Goal: Communication & Community: Share content

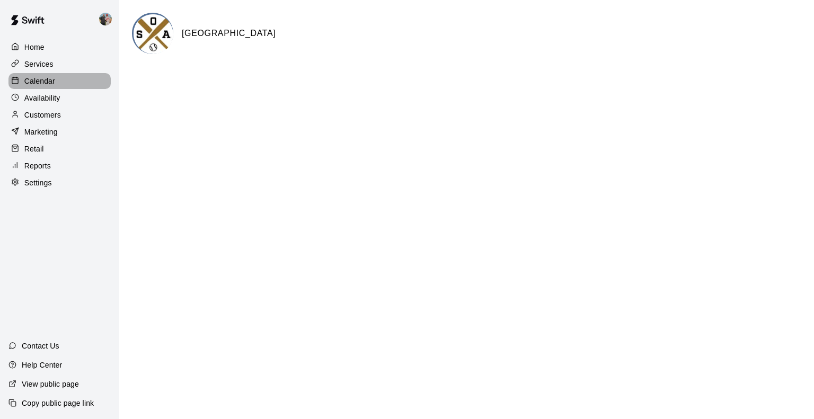
click at [36, 86] on p "Calendar" at bounding box center [39, 81] width 31 height 11
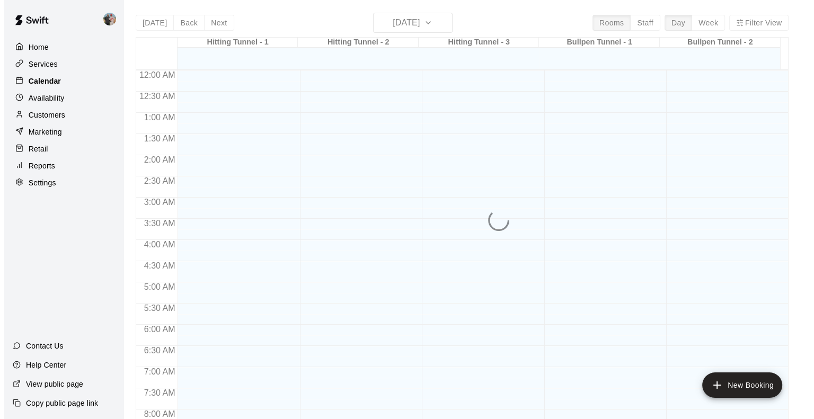
scroll to position [603, 0]
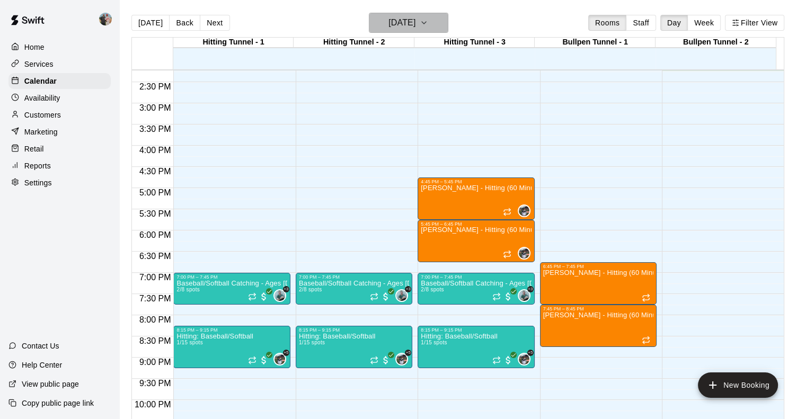
click at [428, 24] on icon "button" at bounding box center [424, 22] width 8 height 13
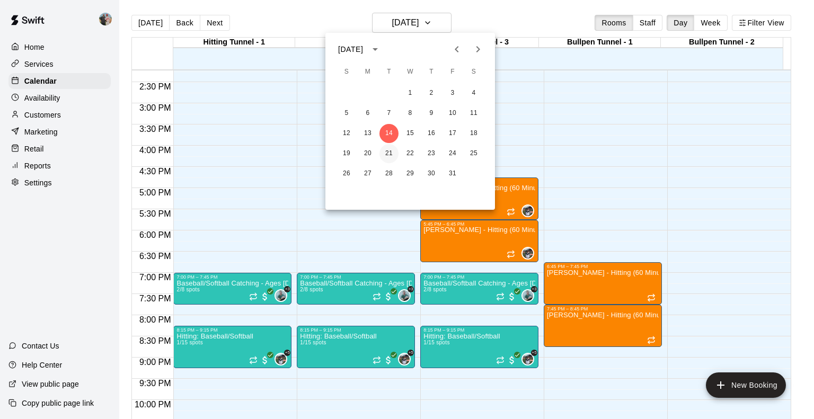
click at [389, 150] on button "21" at bounding box center [389, 153] width 19 height 19
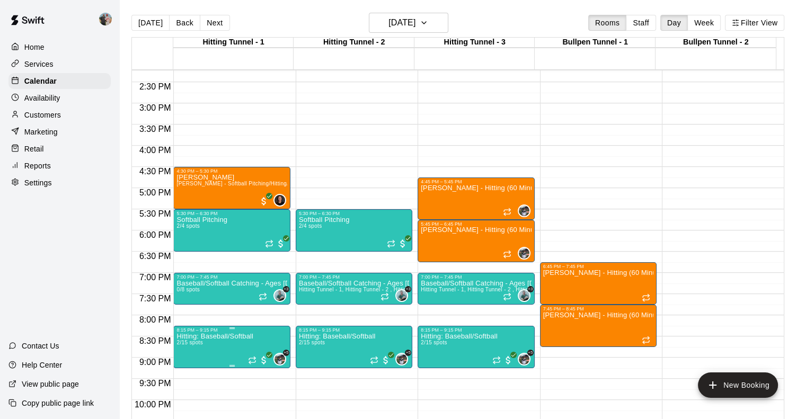
click at [214, 337] on p "Hitting: Baseball/Softball" at bounding box center [215, 337] width 77 height 0
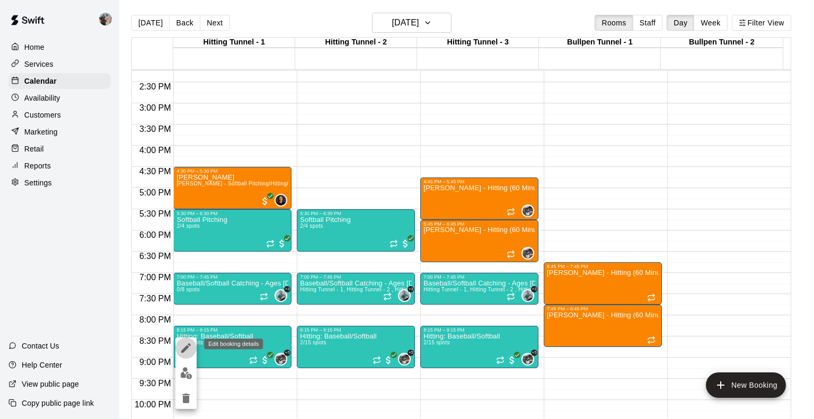
click at [188, 348] on icon "edit" at bounding box center [186, 348] width 13 height 13
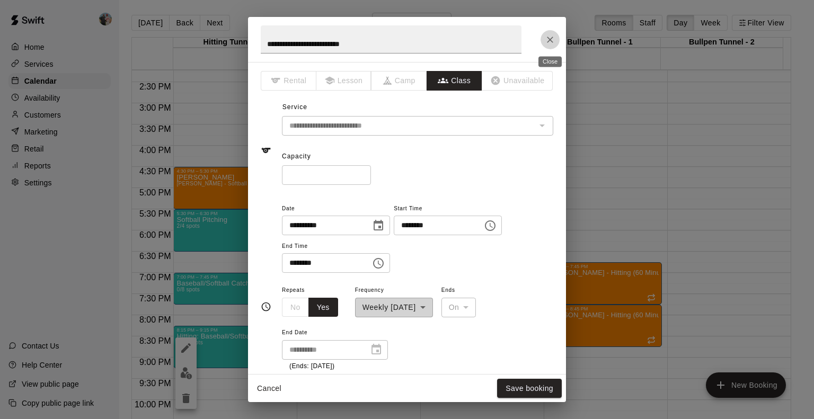
click at [552, 40] on icon "Close" at bounding box center [550, 39] width 11 height 11
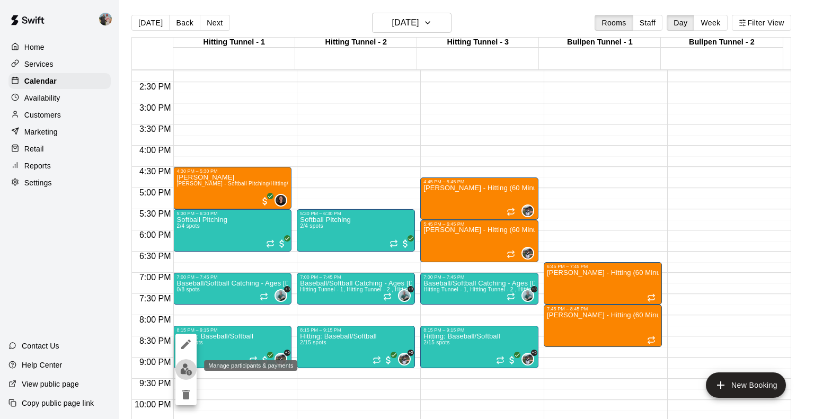
click at [189, 371] on img "edit" at bounding box center [186, 370] width 12 height 12
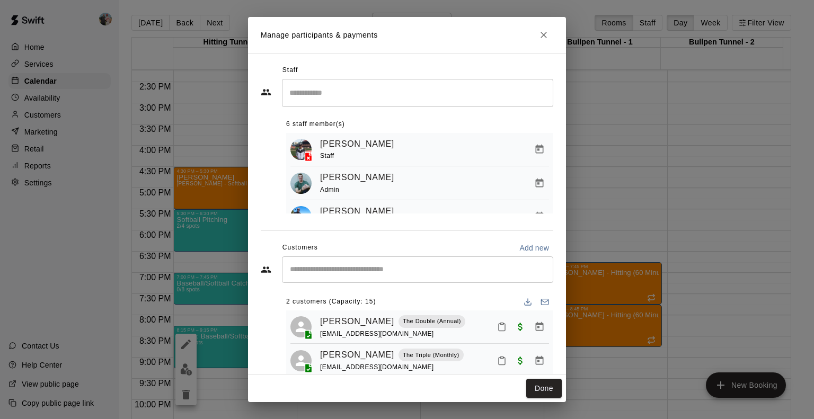
scroll to position [27, 0]
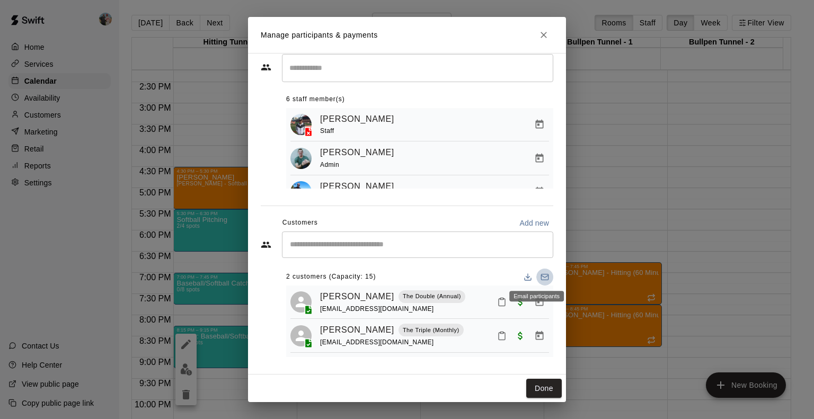
click at [541, 276] on icon "Email participants" at bounding box center [545, 277] width 8 height 8
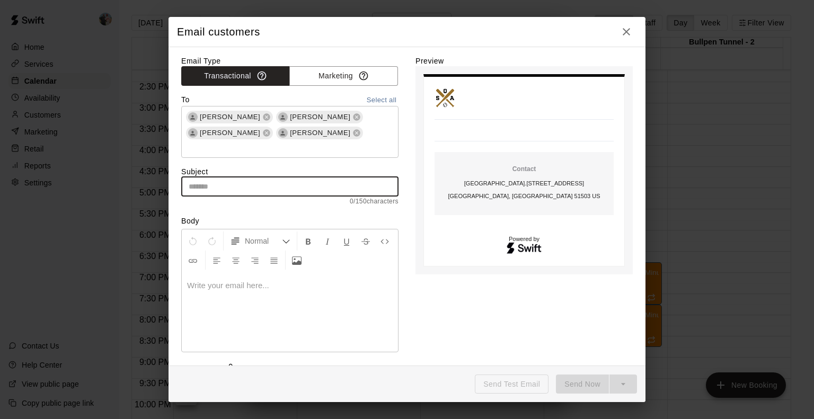
click at [223, 177] on input "text" at bounding box center [289, 187] width 217 height 20
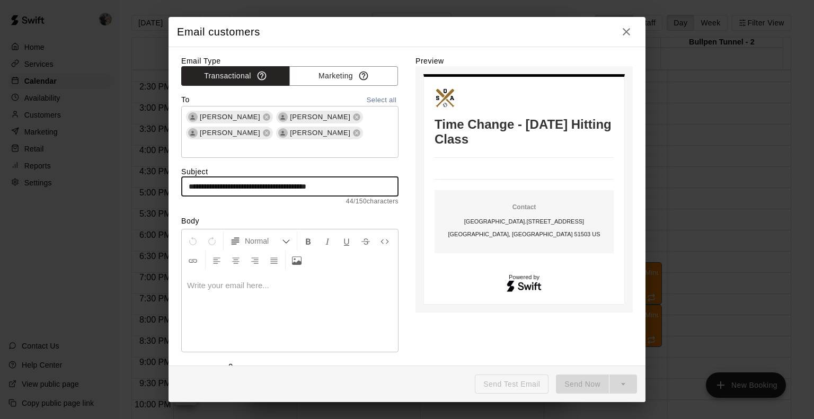
type input "**********"
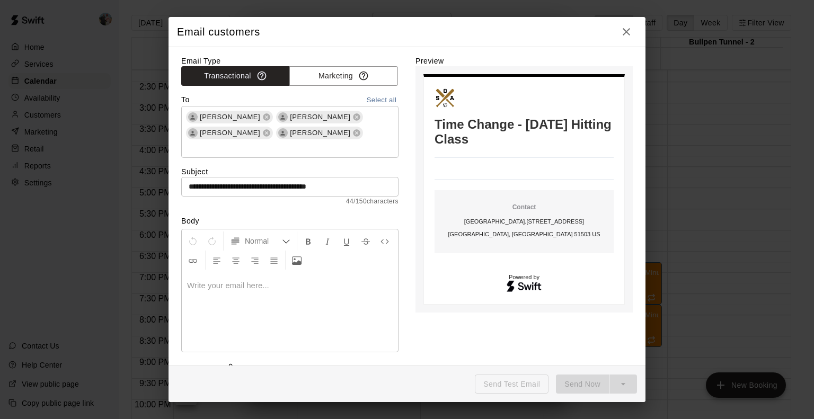
click at [208, 279] on div at bounding box center [290, 313] width 216 height 80
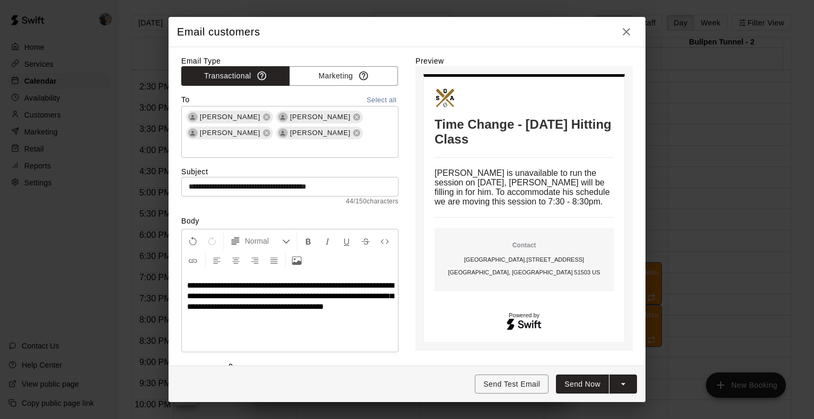
click at [388, 294] on span "**********" at bounding box center [290, 296] width 207 height 29
click at [589, 384] on button "Send Now" at bounding box center [582, 385] width 53 height 20
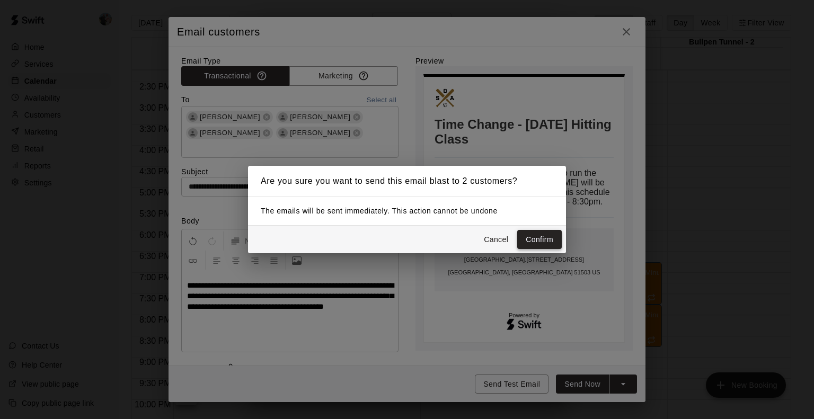
click at [530, 236] on button "Confirm" at bounding box center [540, 240] width 45 height 20
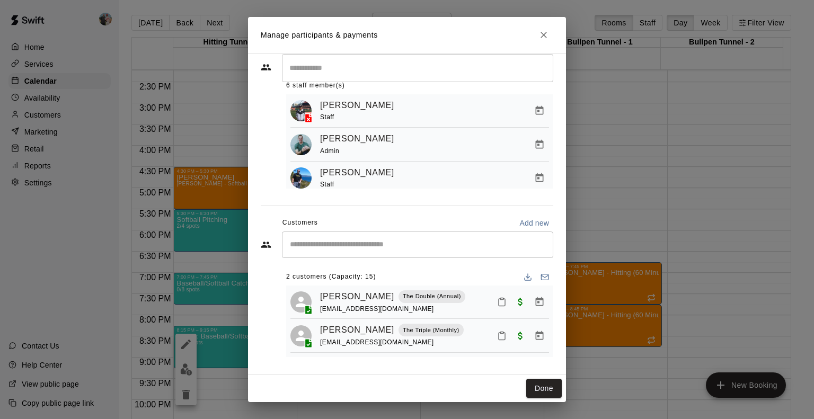
scroll to position [0, 0]
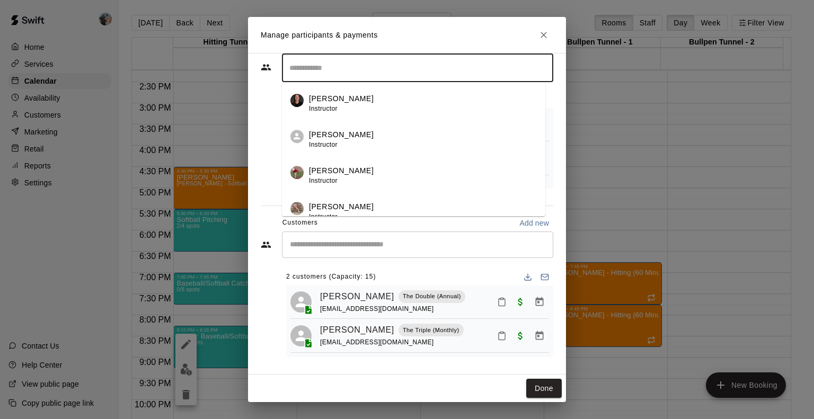
click at [391, 73] on input "Search staff" at bounding box center [418, 68] width 262 height 19
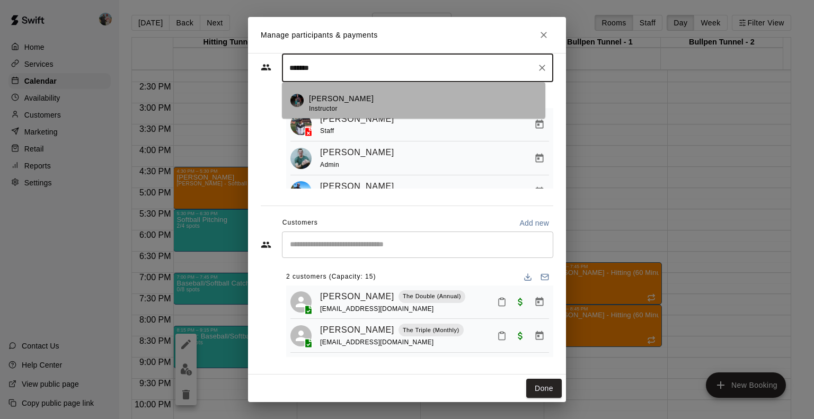
click at [363, 104] on div "[PERSON_NAME] Instructor" at bounding box center [423, 103] width 228 height 21
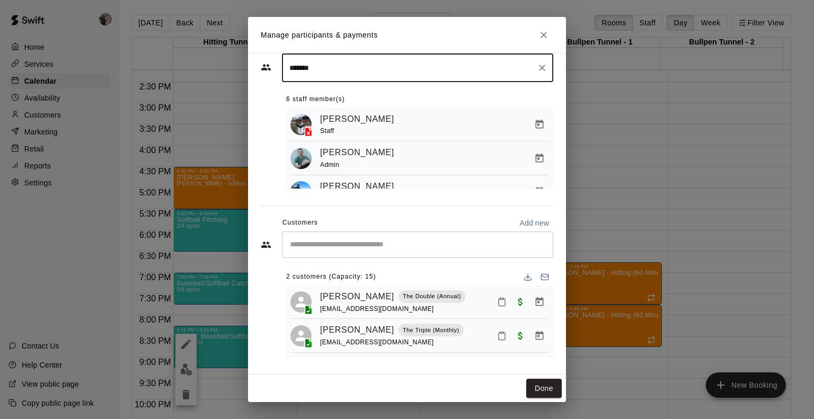
type input "*******"
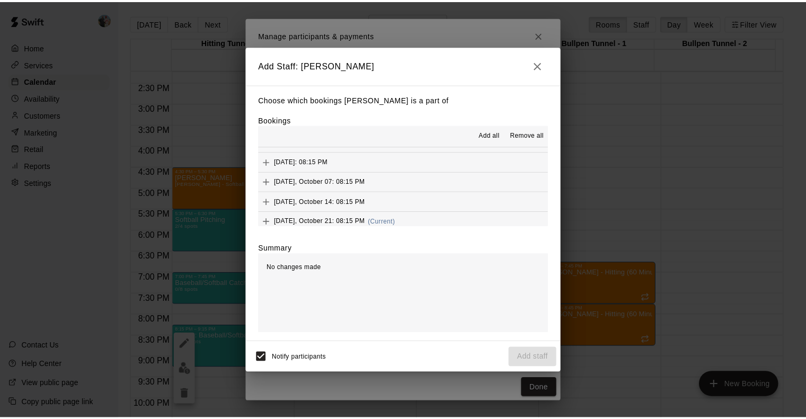
scroll to position [79, 0]
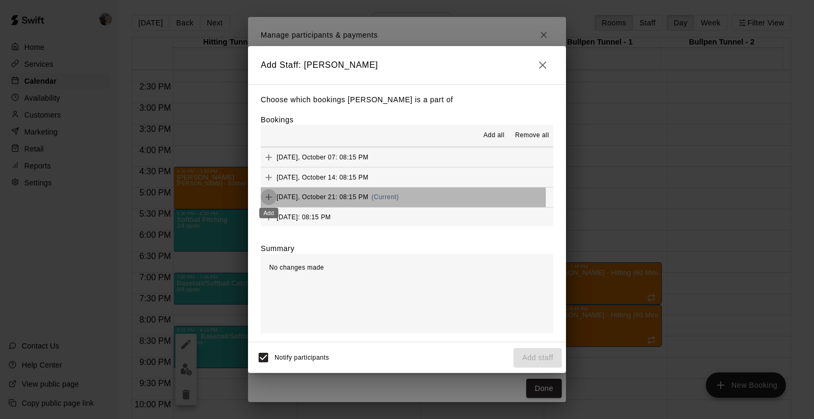
click at [268, 198] on icon "Add" at bounding box center [269, 197] width 11 height 11
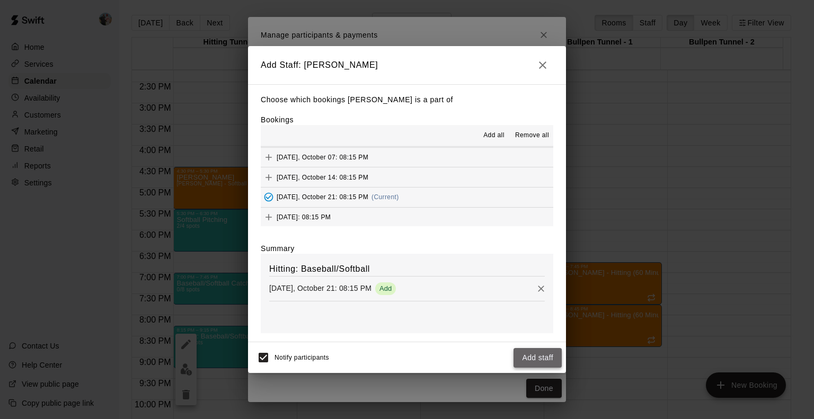
click at [538, 363] on button "Add staff" at bounding box center [538, 358] width 48 height 20
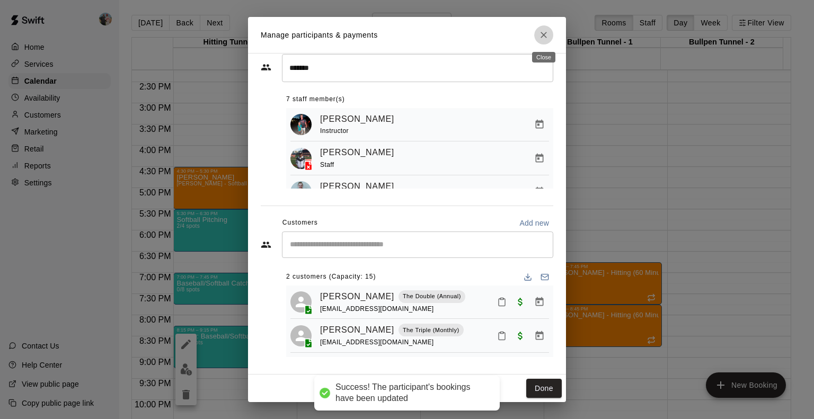
click at [543, 34] on icon "Close" at bounding box center [544, 35] width 6 height 6
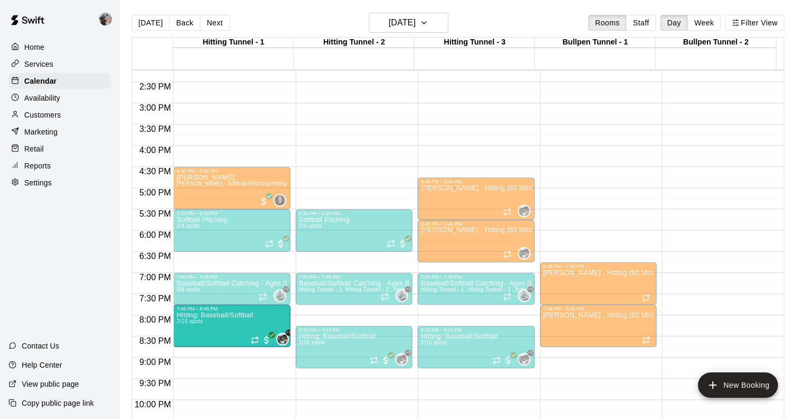
drag, startPoint x: 221, startPoint y: 337, endPoint x: 222, endPoint y: 323, distance: 13.8
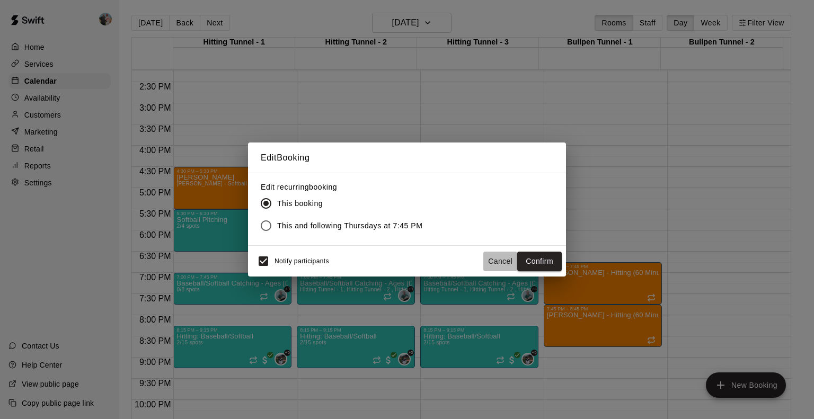
click at [495, 259] on button "Cancel" at bounding box center [501, 262] width 34 height 20
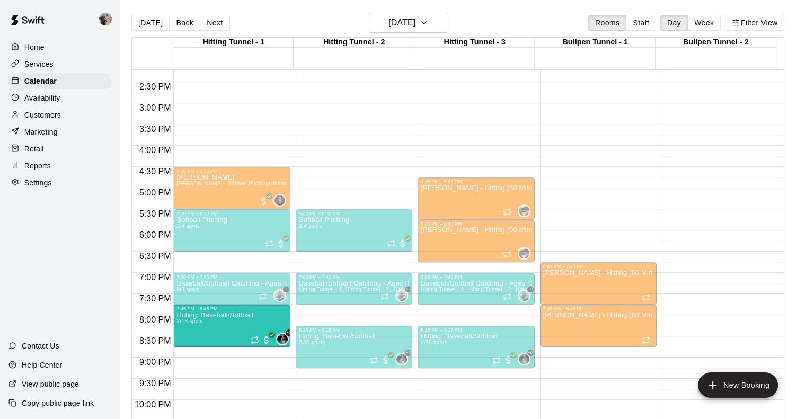
drag, startPoint x: 215, startPoint y: 354, endPoint x: 216, endPoint y: 339, distance: 15.4
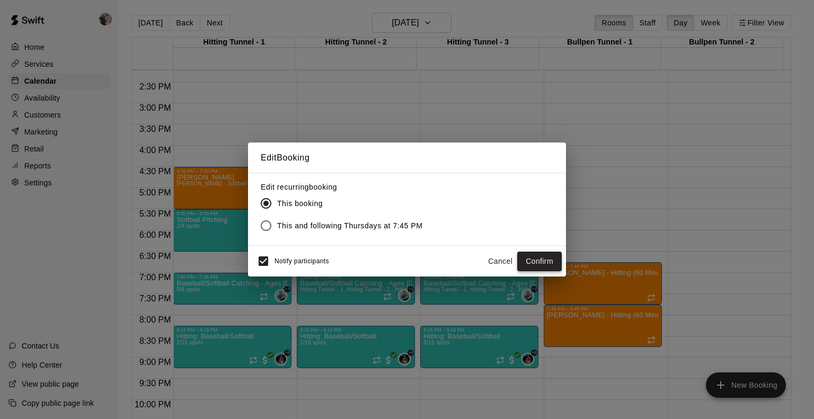
click at [531, 261] on button "Confirm" at bounding box center [540, 262] width 45 height 20
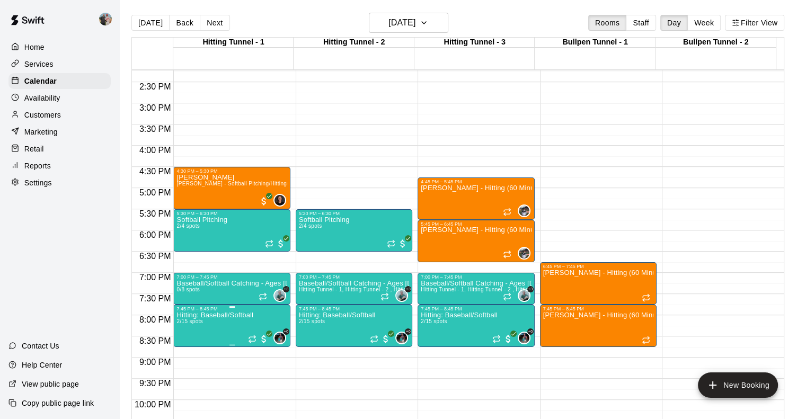
click at [228, 315] on p "Hitting: Baseball/Softball" at bounding box center [215, 315] width 77 height 0
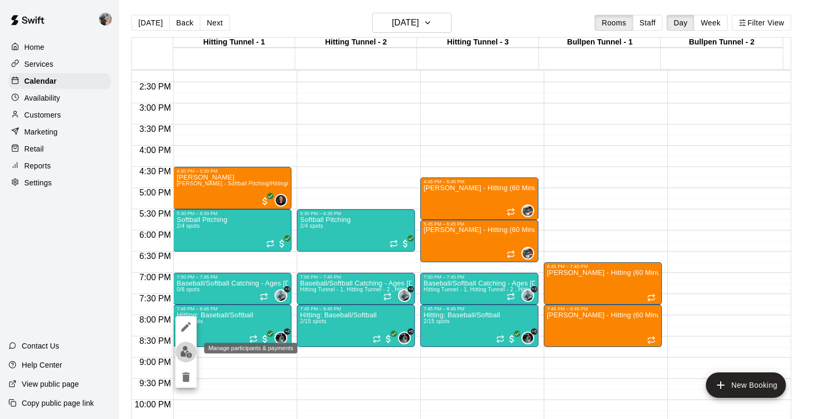
click at [185, 352] on img "edit" at bounding box center [186, 352] width 12 height 12
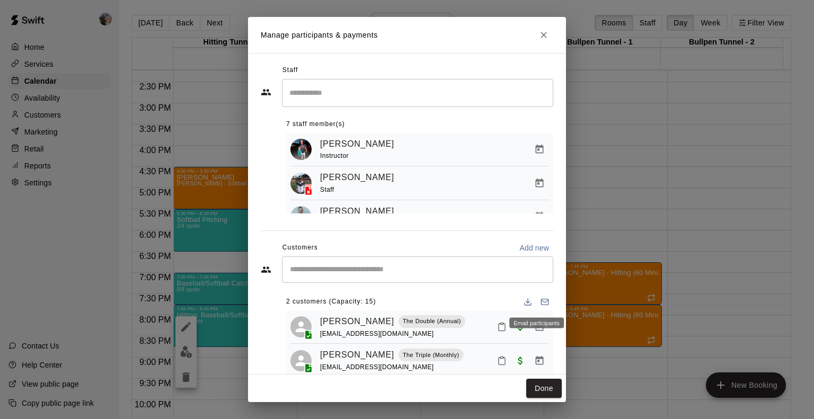
click at [541, 302] on icon "Email participants" at bounding box center [545, 302] width 8 height 8
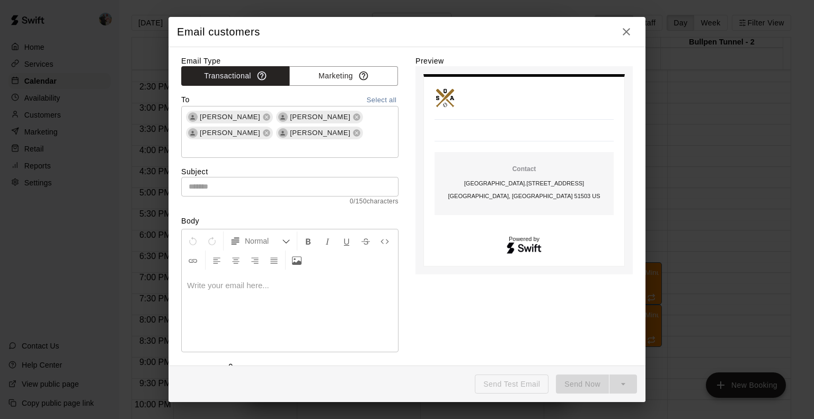
click at [245, 280] on p at bounding box center [290, 285] width 206 height 11
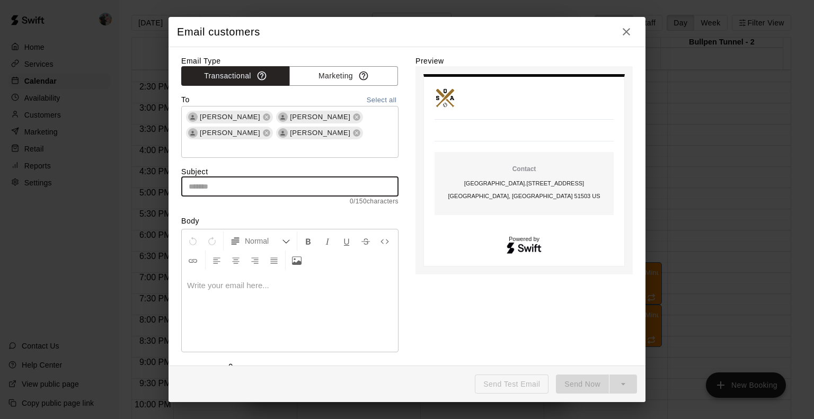
click at [216, 177] on input "text" at bounding box center [289, 187] width 217 height 20
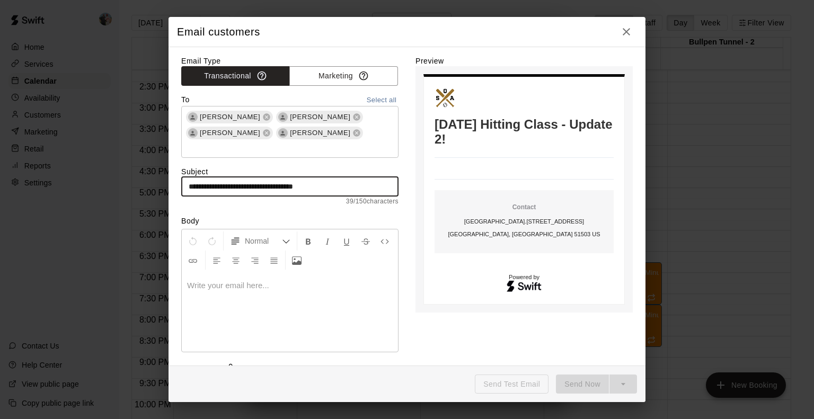
type input "**********"
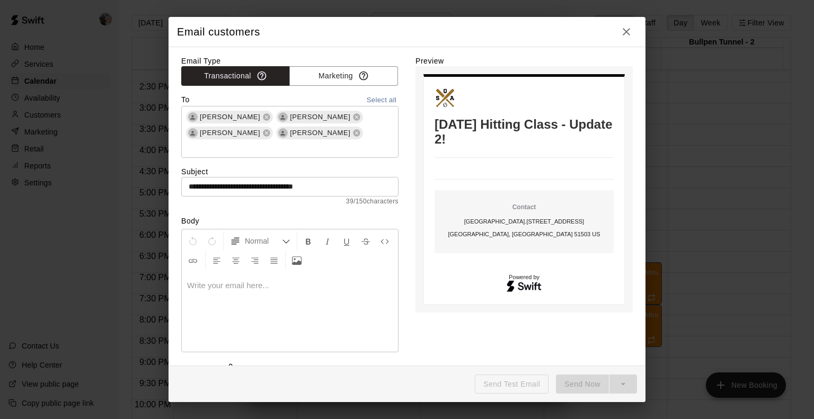
click at [219, 280] on p at bounding box center [290, 285] width 206 height 11
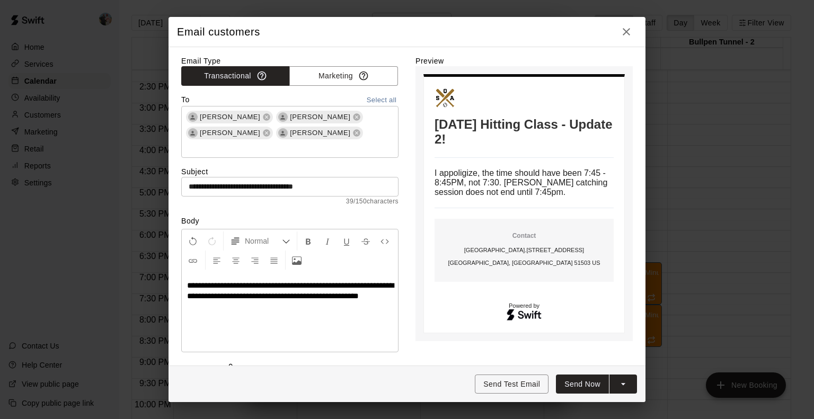
click at [285, 284] on span "**********" at bounding box center [290, 291] width 207 height 19
click at [234, 294] on span "**********" at bounding box center [290, 291] width 207 height 19
click at [225, 282] on span "**********" at bounding box center [290, 291] width 207 height 19
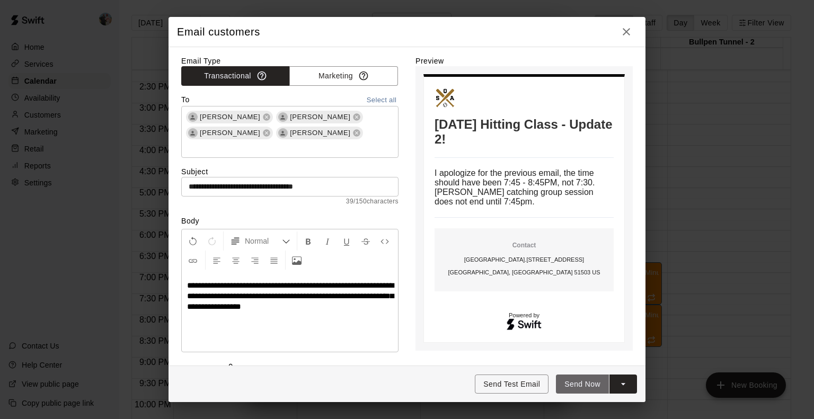
click at [583, 382] on button "Send Now" at bounding box center [582, 385] width 53 height 20
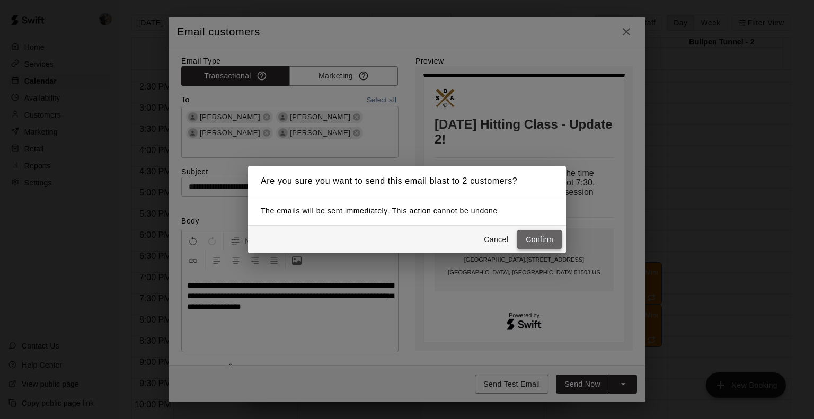
click at [538, 236] on button "Confirm" at bounding box center [540, 240] width 45 height 20
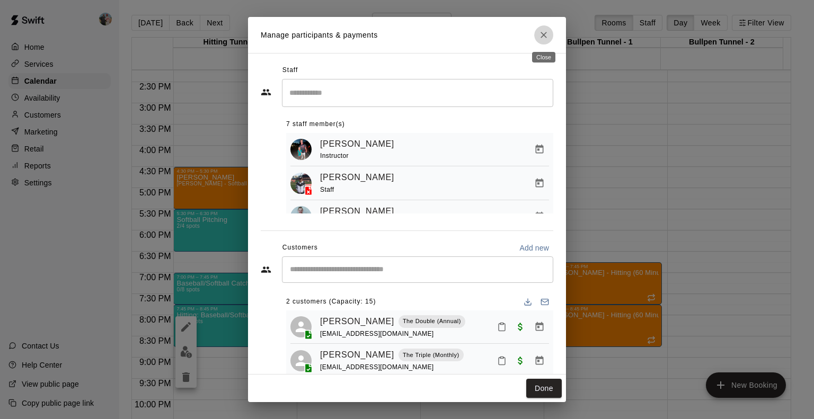
click at [545, 32] on icon "Close" at bounding box center [544, 35] width 11 height 11
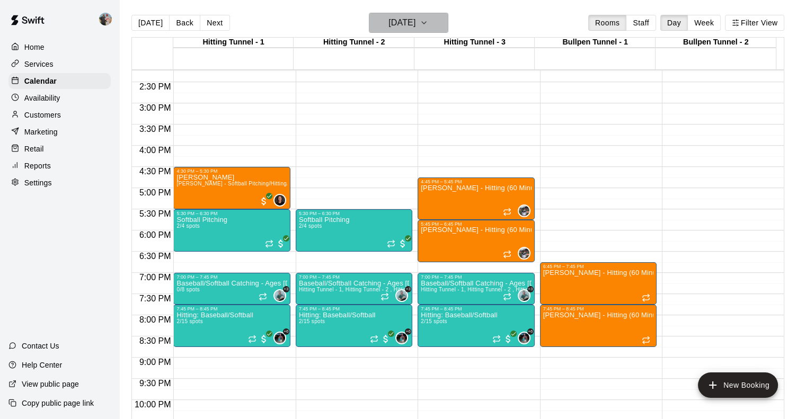
click at [428, 22] on icon "button" at bounding box center [424, 22] width 8 height 13
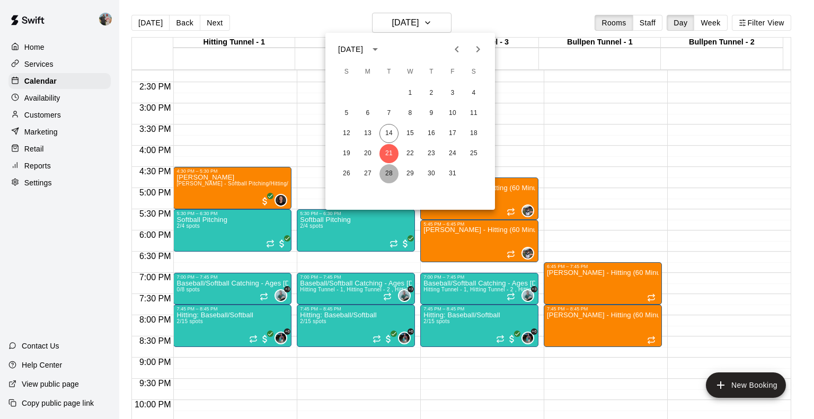
click at [392, 170] on button "28" at bounding box center [389, 173] width 19 height 19
